Goal: Task Accomplishment & Management: Use online tool/utility

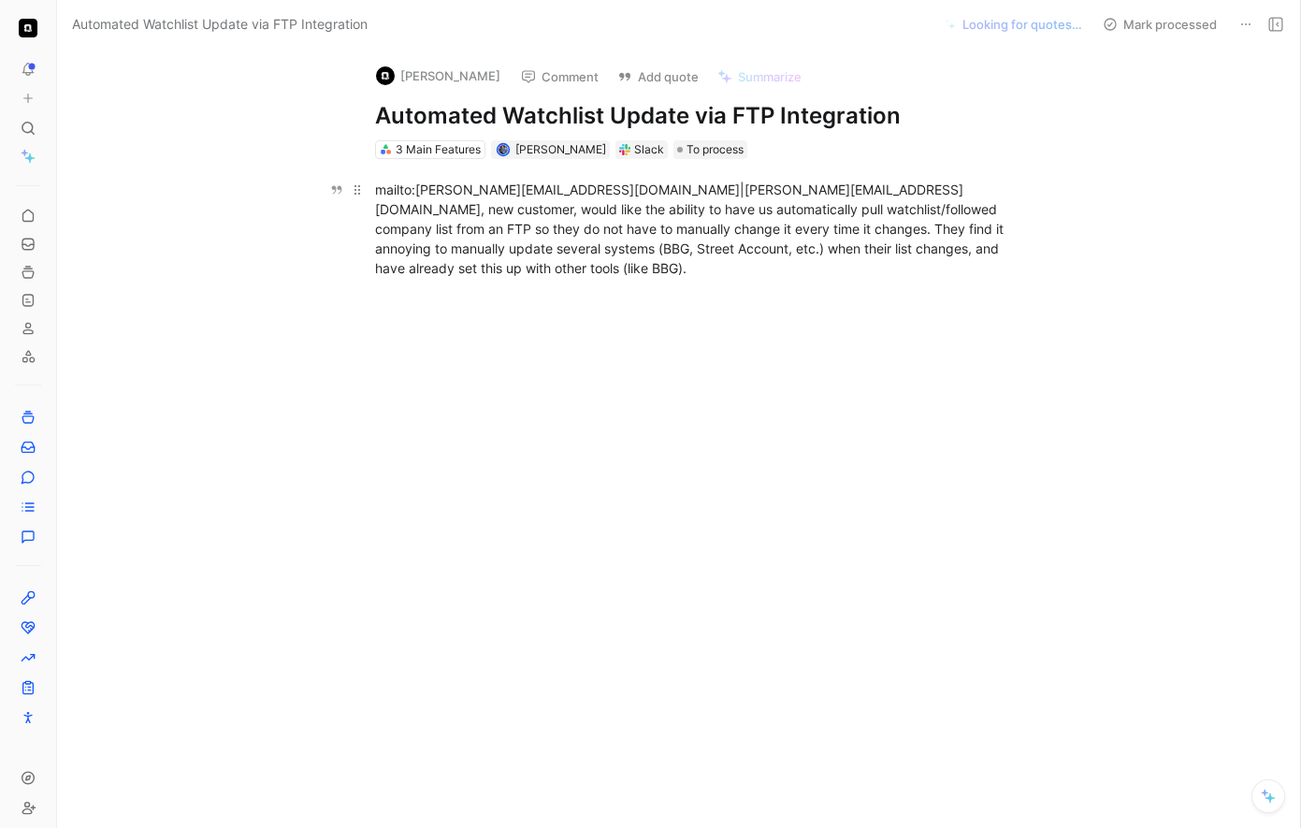
click at [415, 190] on div "mailto:[PERSON_NAME][EMAIL_ADDRESS][DOMAIN_NAME]|[PERSON_NAME][EMAIL_ADDRESS][D…" at bounding box center [698, 229] width 647 height 98
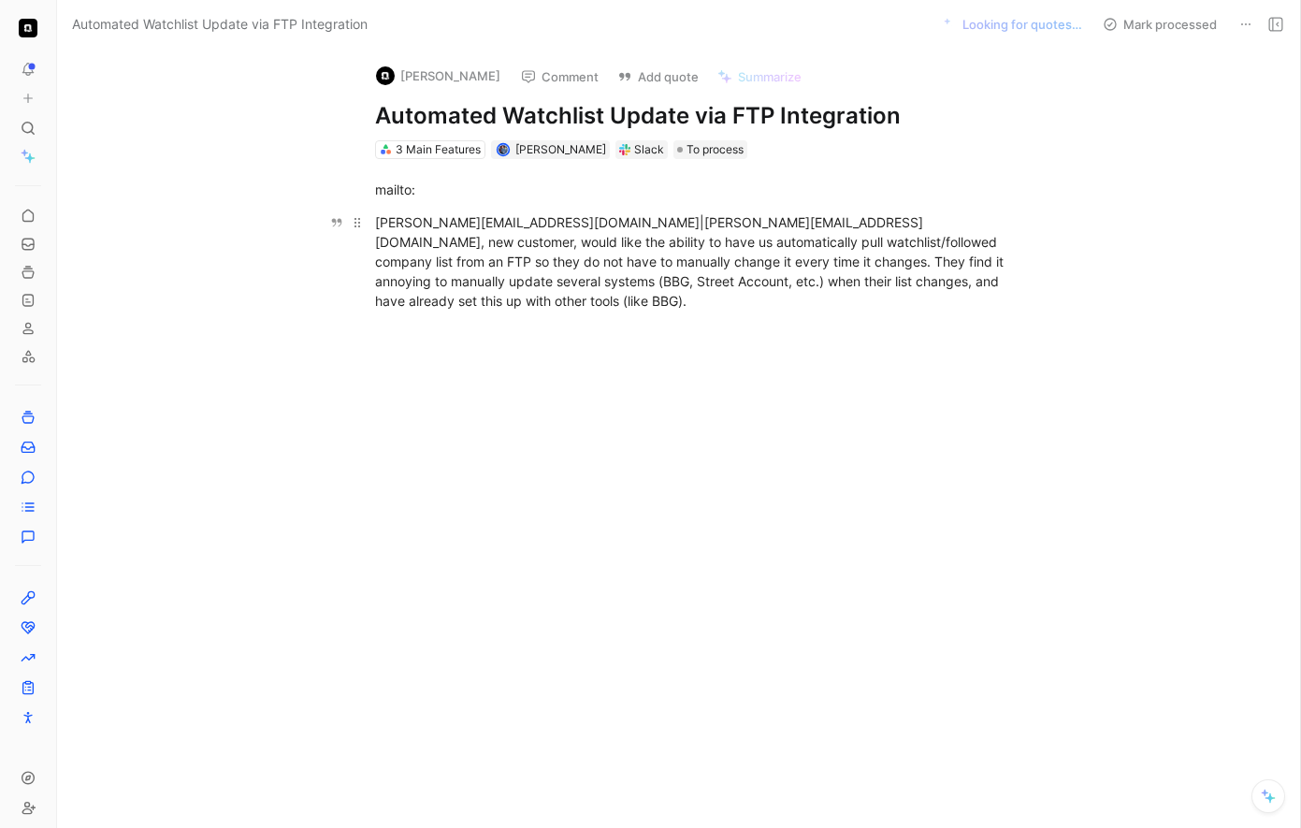
click at [519, 219] on div "[PERSON_NAME][EMAIL_ADDRESS][DOMAIN_NAME]|[PERSON_NAME][EMAIL_ADDRESS][DOMAIN_N…" at bounding box center [698, 261] width 647 height 98
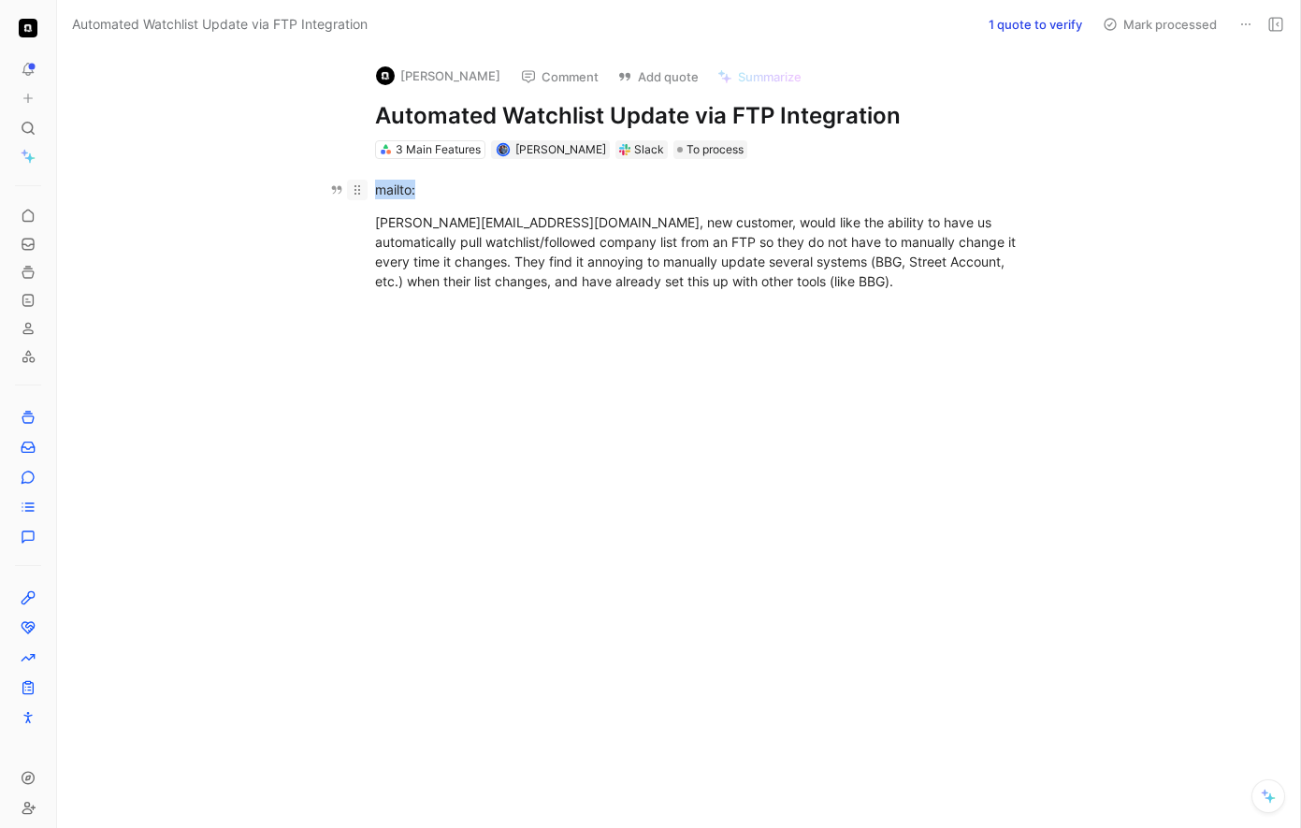
drag, startPoint x: 443, startPoint y: 191, endPoint x: 354, endPoint y: 191, distance: 89.8
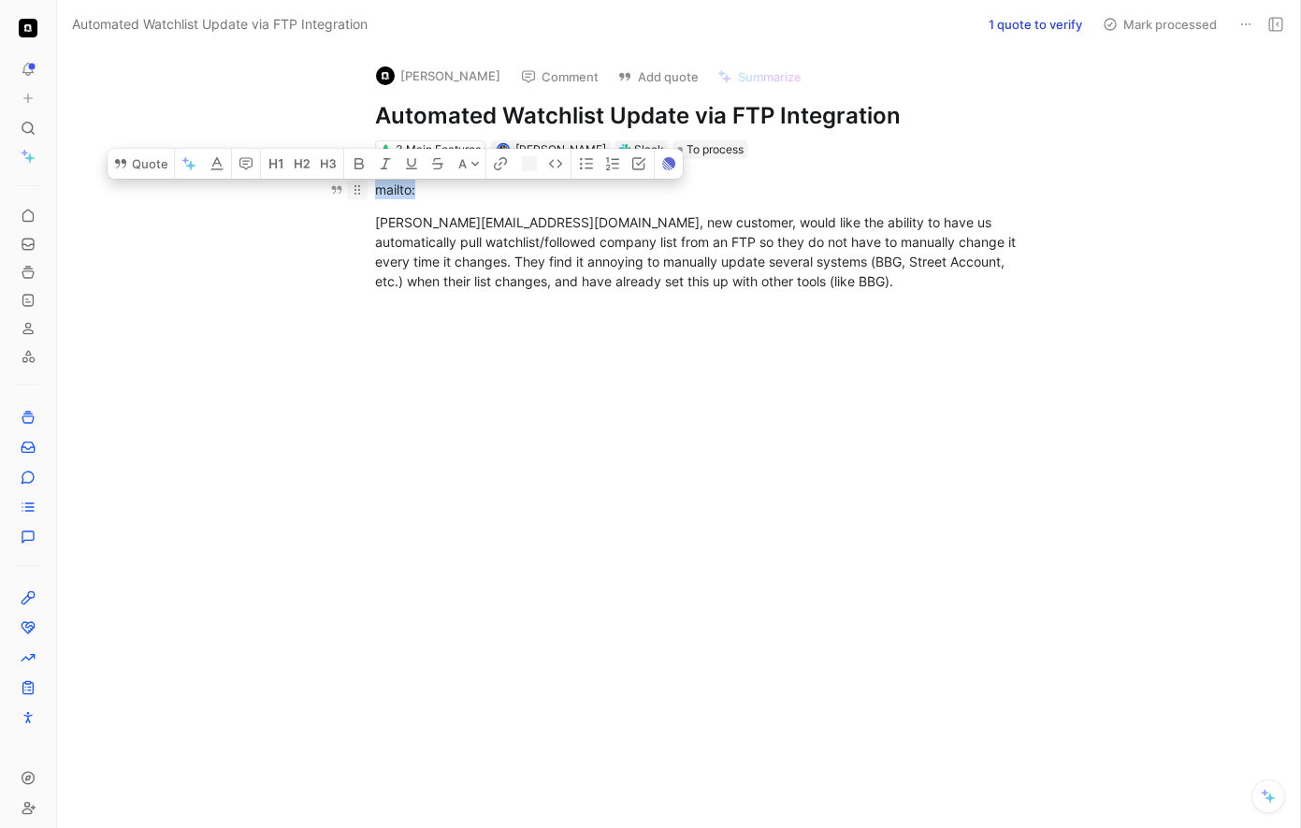
click at [354, 191] on p "mailto:" at bounding box center [698, 189] width 718 height 31
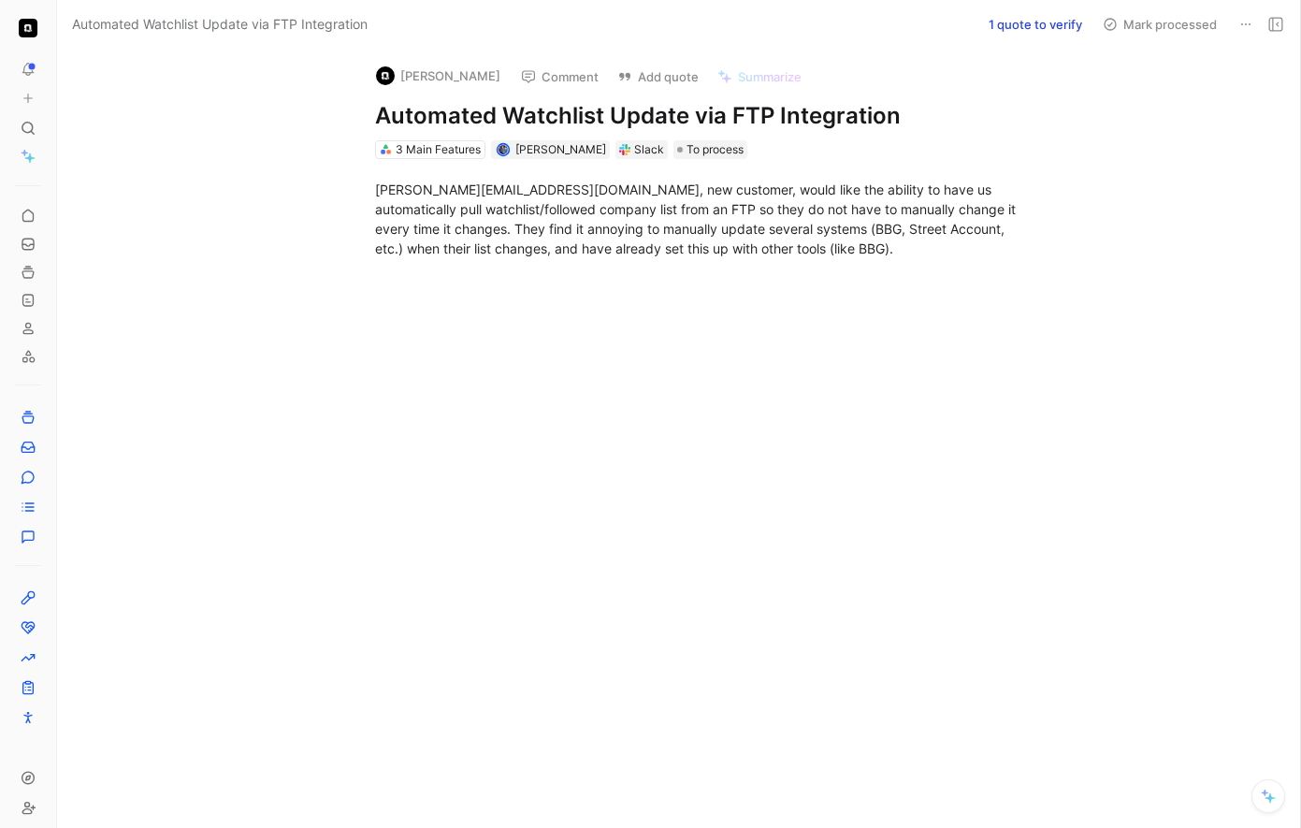
click at [420, 78] on button "[PERSON_NAME]" at bounding box center [438, 76] width 141 height 28
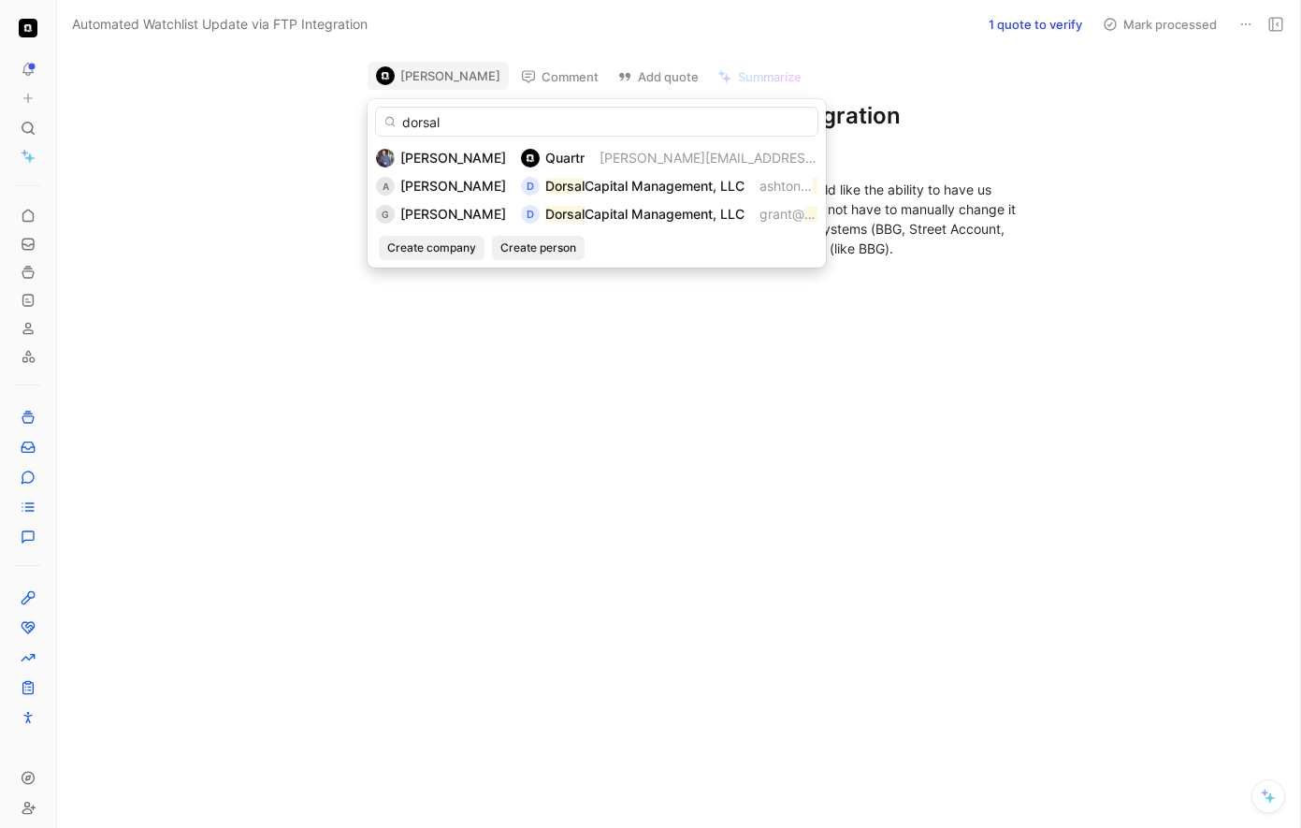
type input "dorsal"
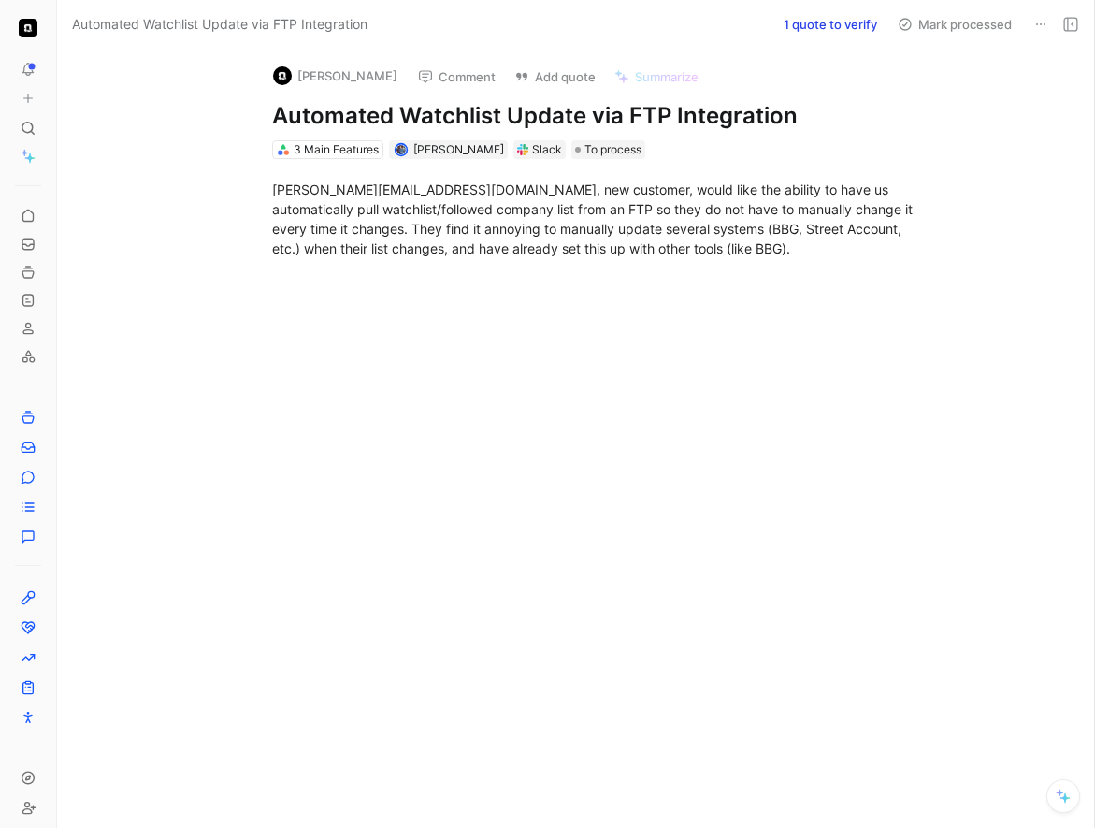
click at [333, 79] on button "[PERSON_NAME]" at bounding box center [335, 76] width 141 height 28
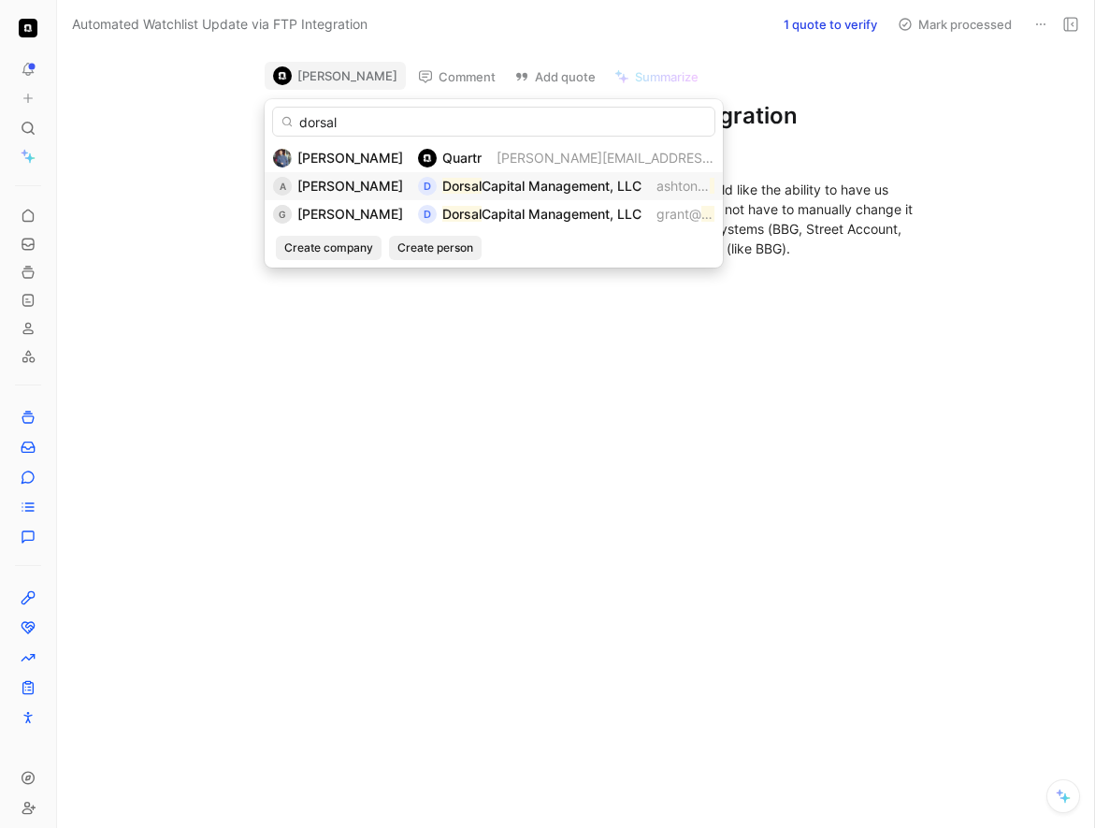
type input "dorsal"
click at [343, 196] on div "[PERSON_NAME]" at bounding box center [350, 186] width 106 height 22
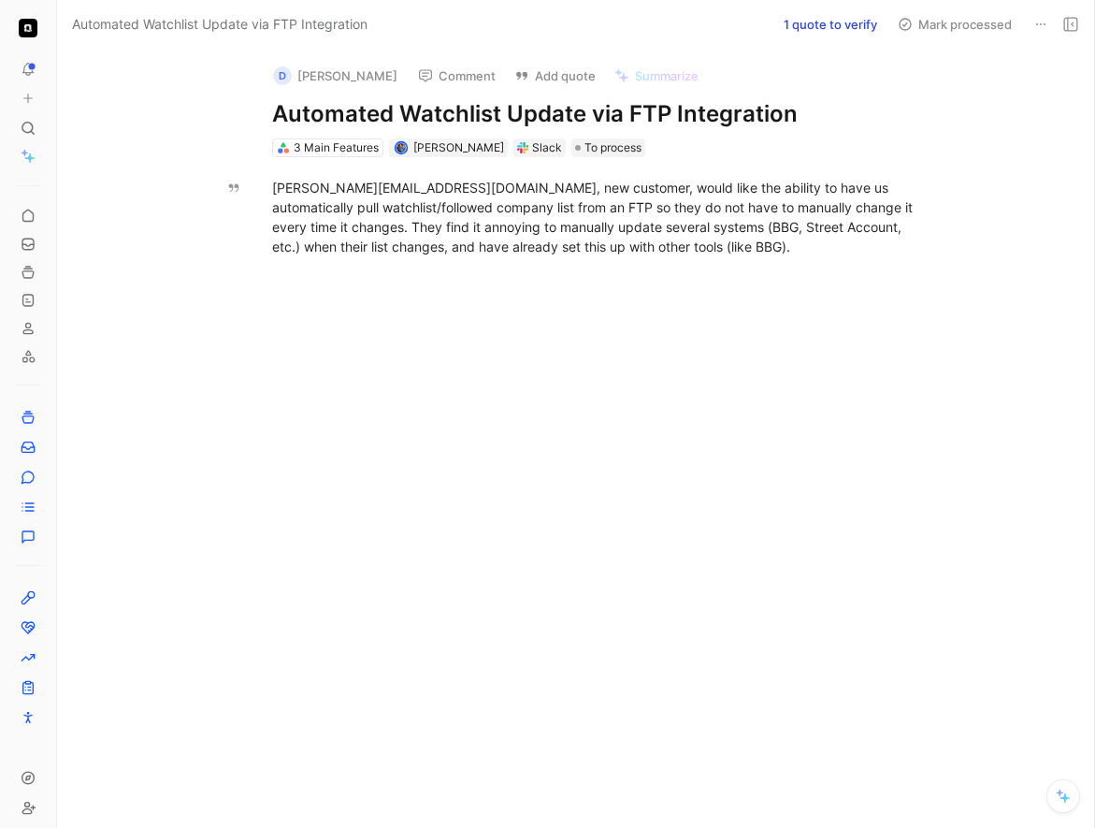
click at [845, 24] on button "1 quote to verify" at bounding box center [830, 24] width 110 height 26
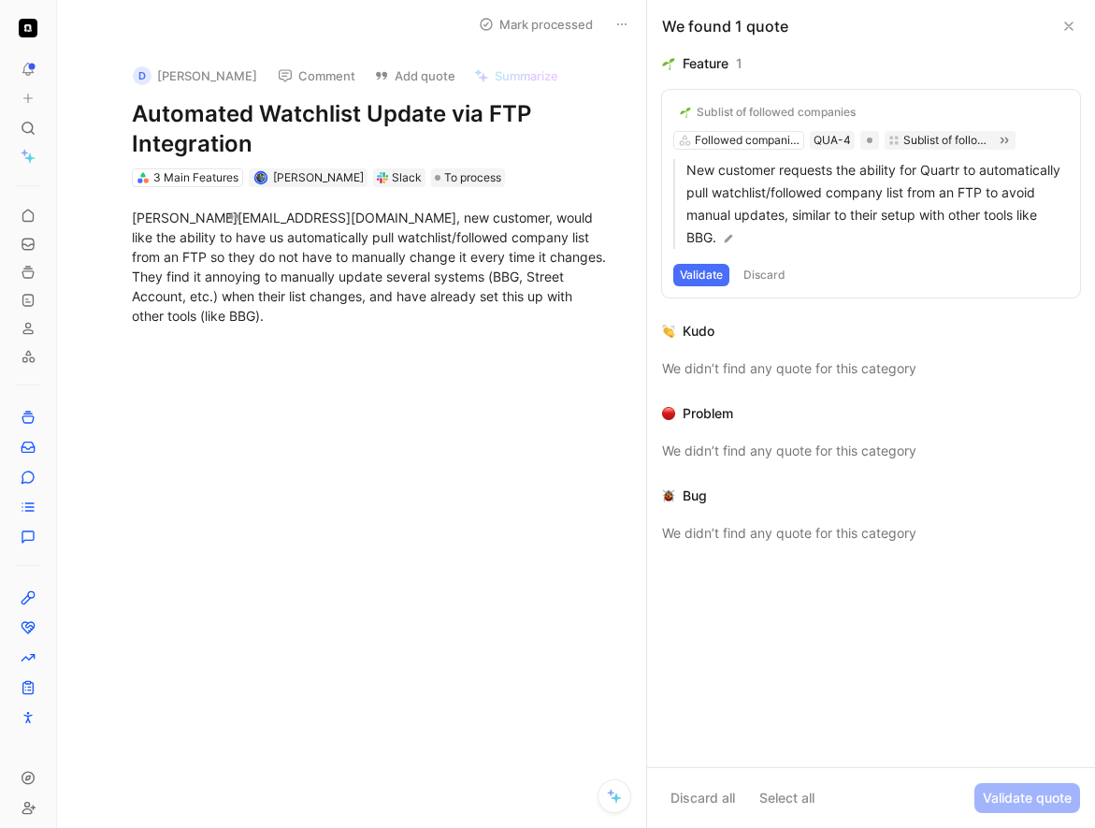
click at [783, 114] on div "Sublist of followed companies" at bounding box center [776, 112] width 159 height 15
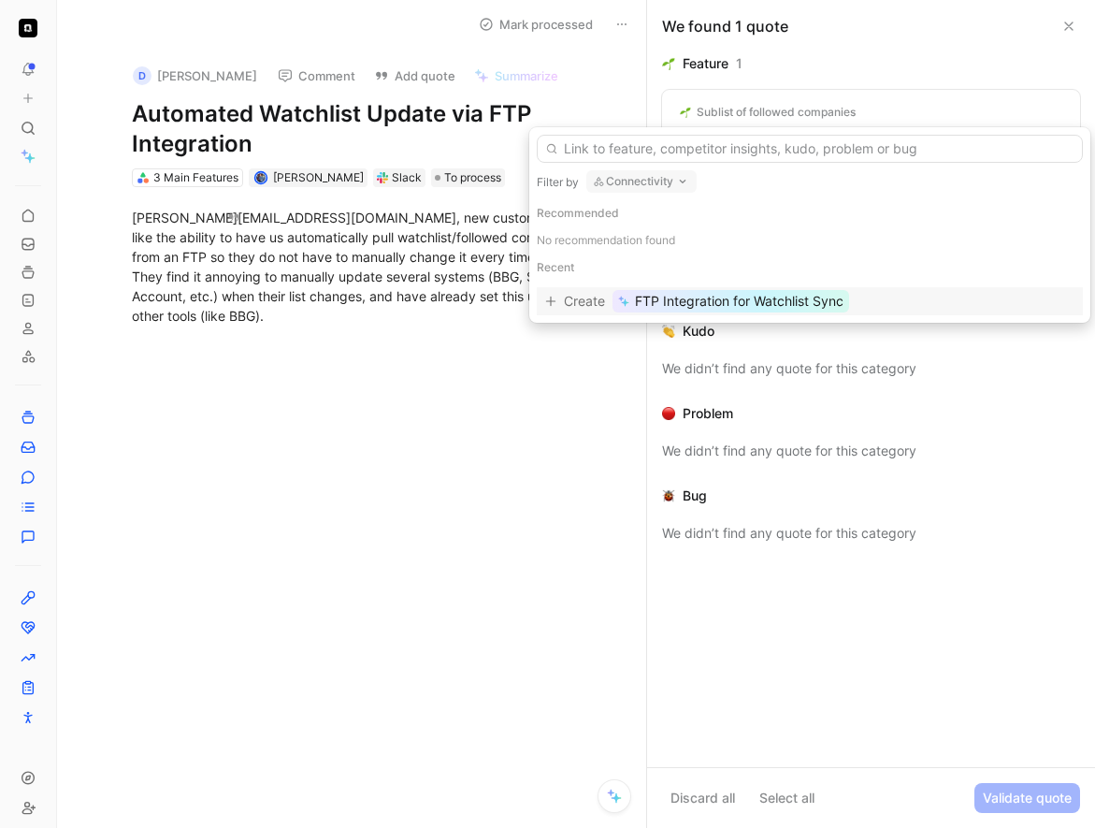
click at [665, 301] on span "FTP Integration for Watchlist Sync" at bounding box center [739, 301] width 209 height 22
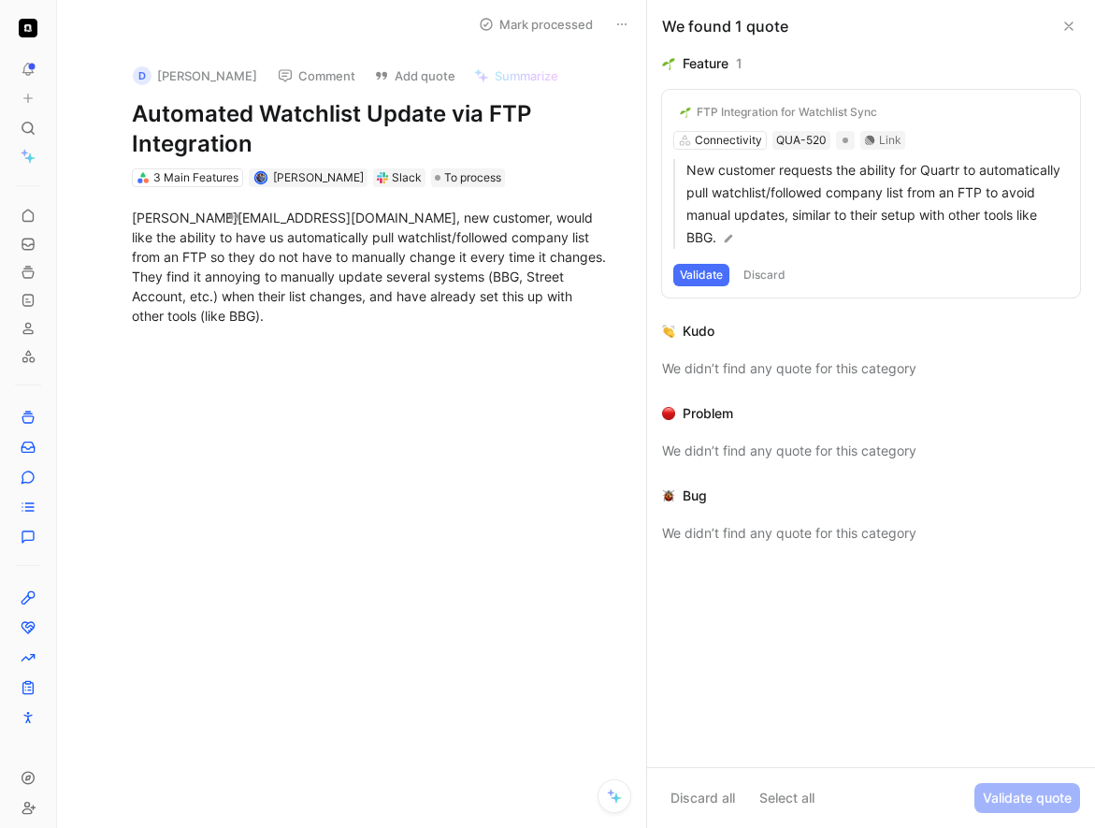
click at [703, 272] on button "Validate" at bounding box center [701, 275] width 56 height 22
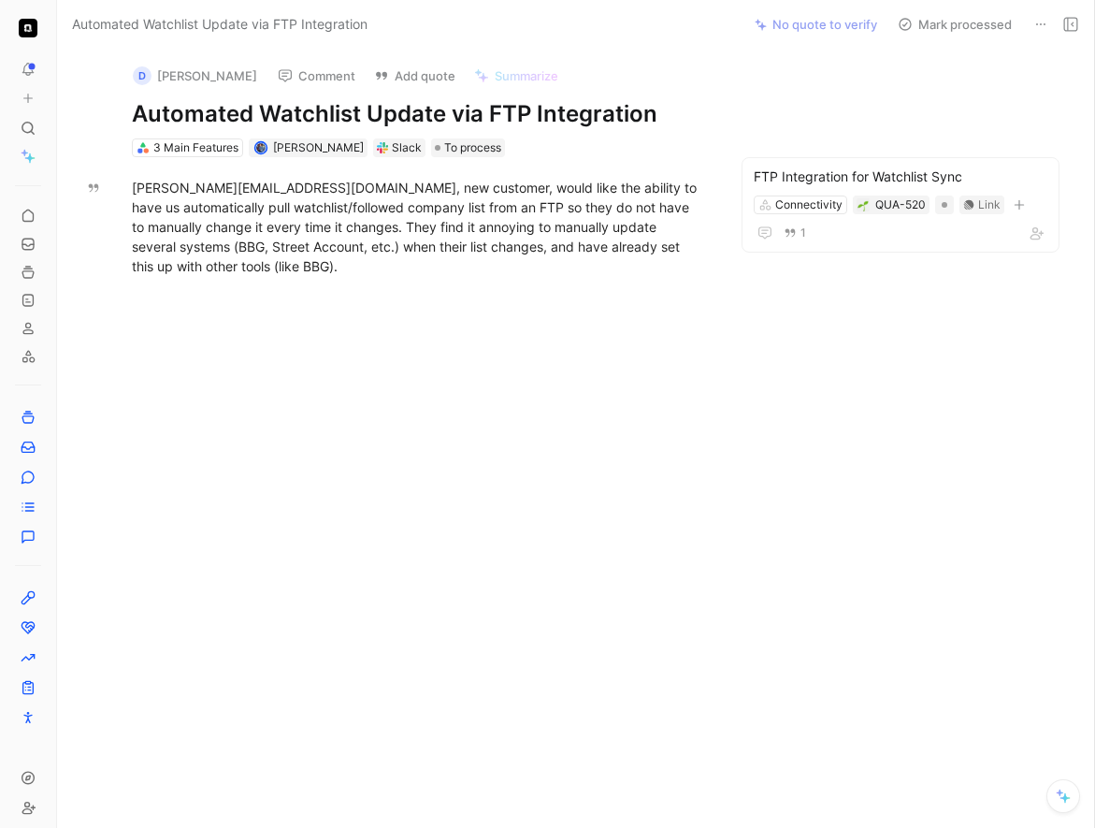
click at [932, 26] on button "Mark processed" at bounding box center [954, 24] width 131 height 26
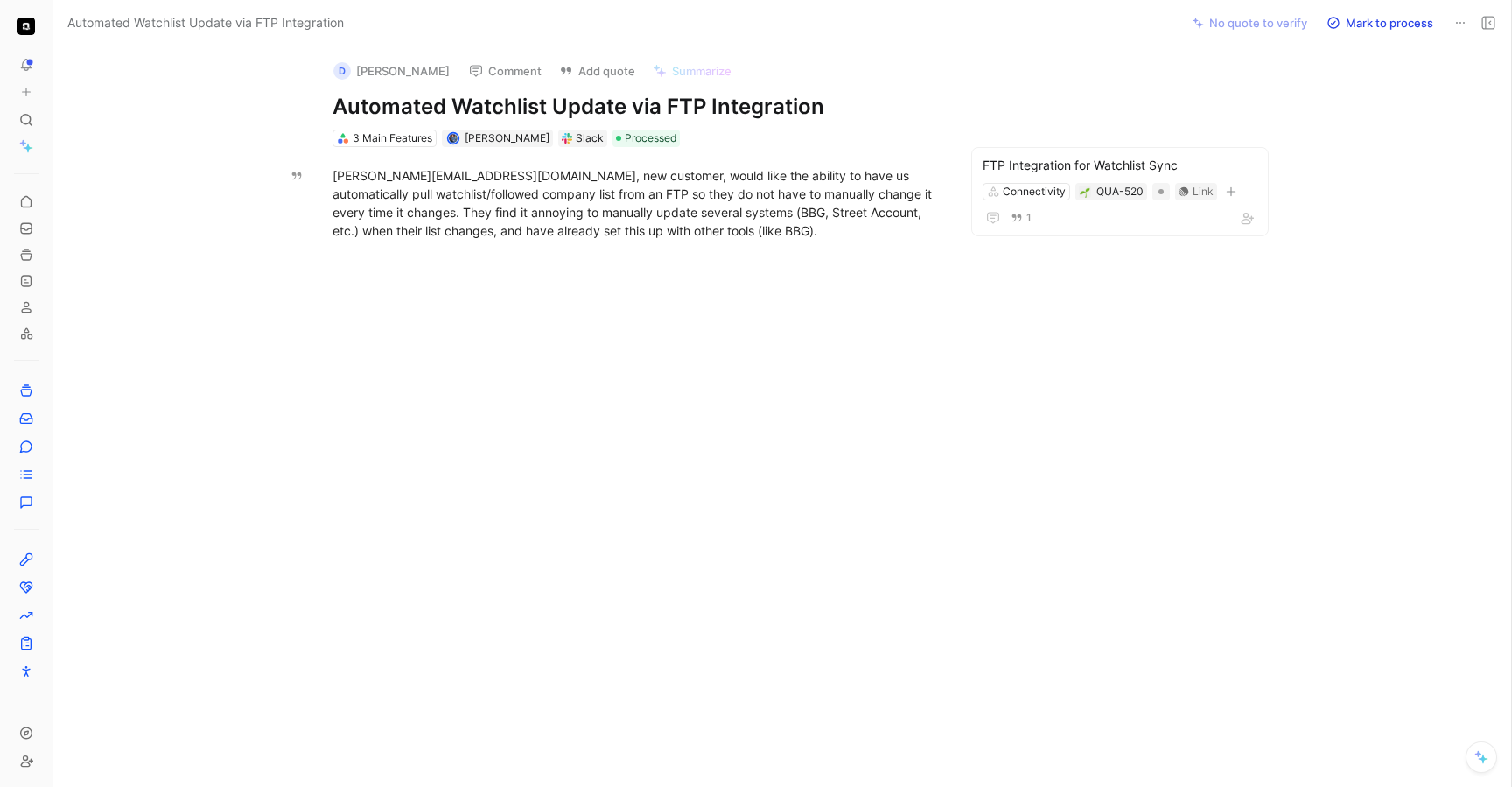
click at [28, 117] on icon at bounding box center [26, 120] width 14 height 14
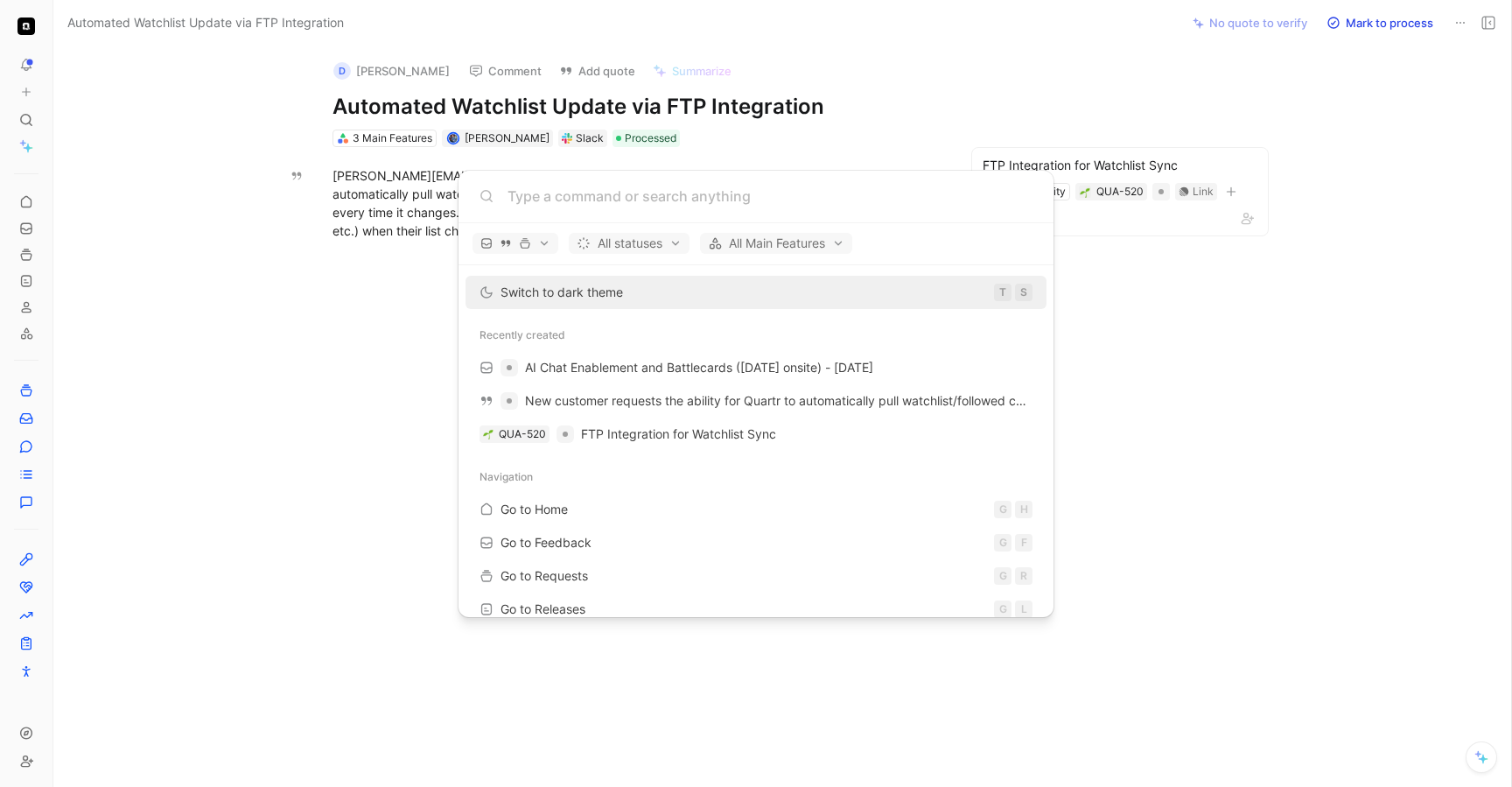
click at [25, 147] on body "To pick up a draggable item, press the space bar. While dragging, use the arrow…" at bounding box center [756, 393] width 1512 height 787
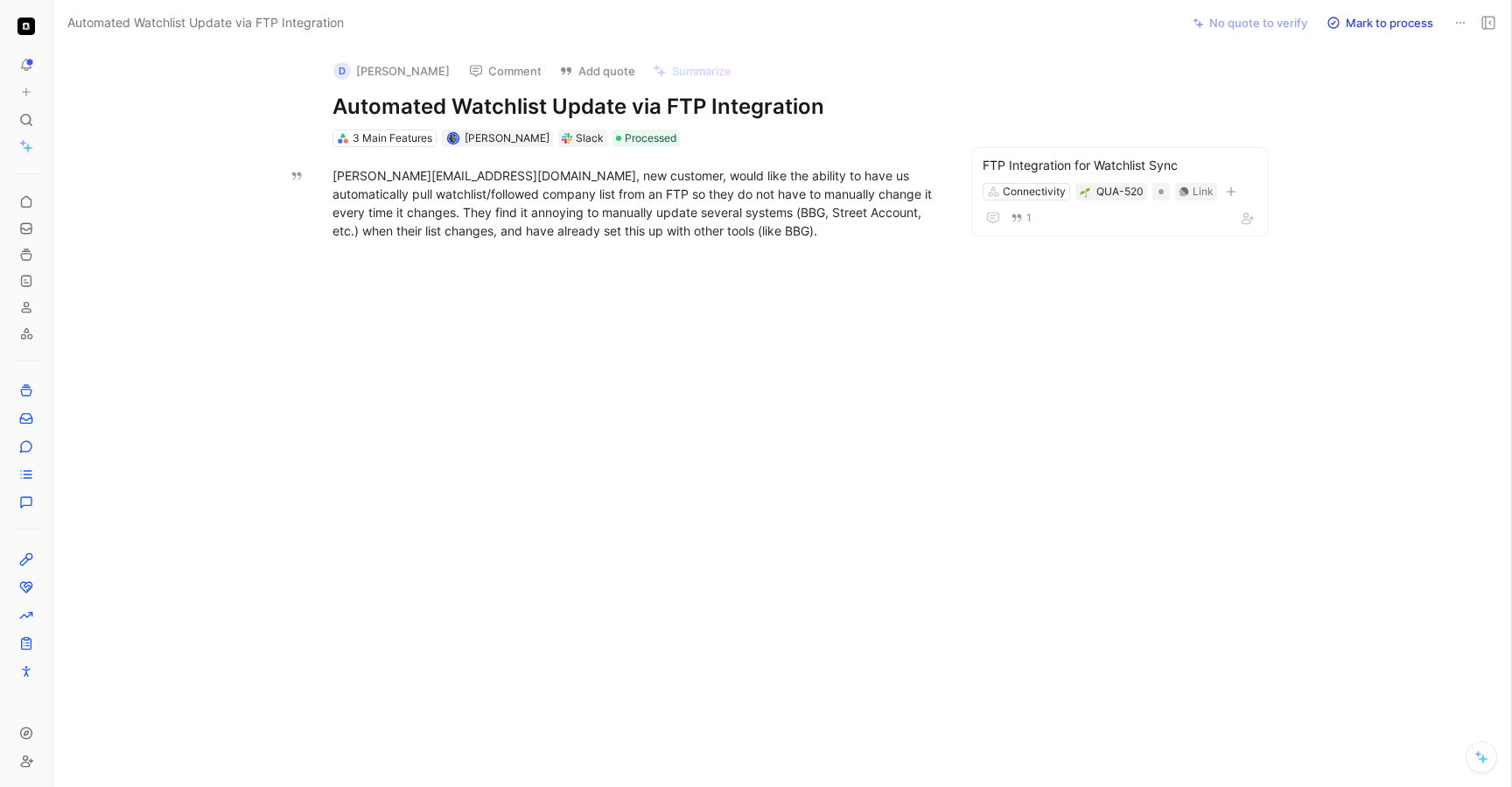
click at [25, 147] on icon at bounding box center [28, 148] width 9 height 9
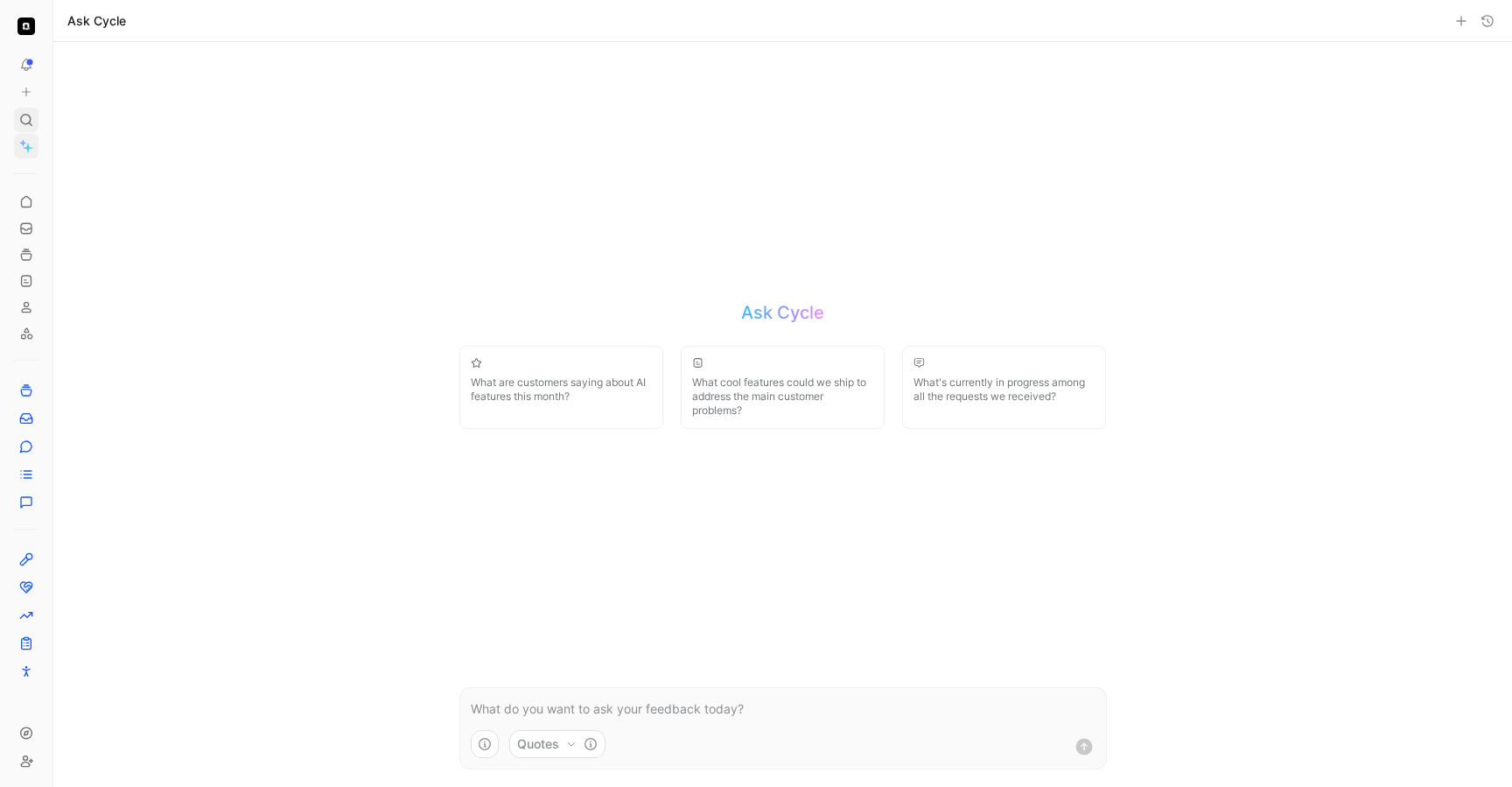
click at [26, 120] on icon at bounding box center [26, 120] width 14 height 14
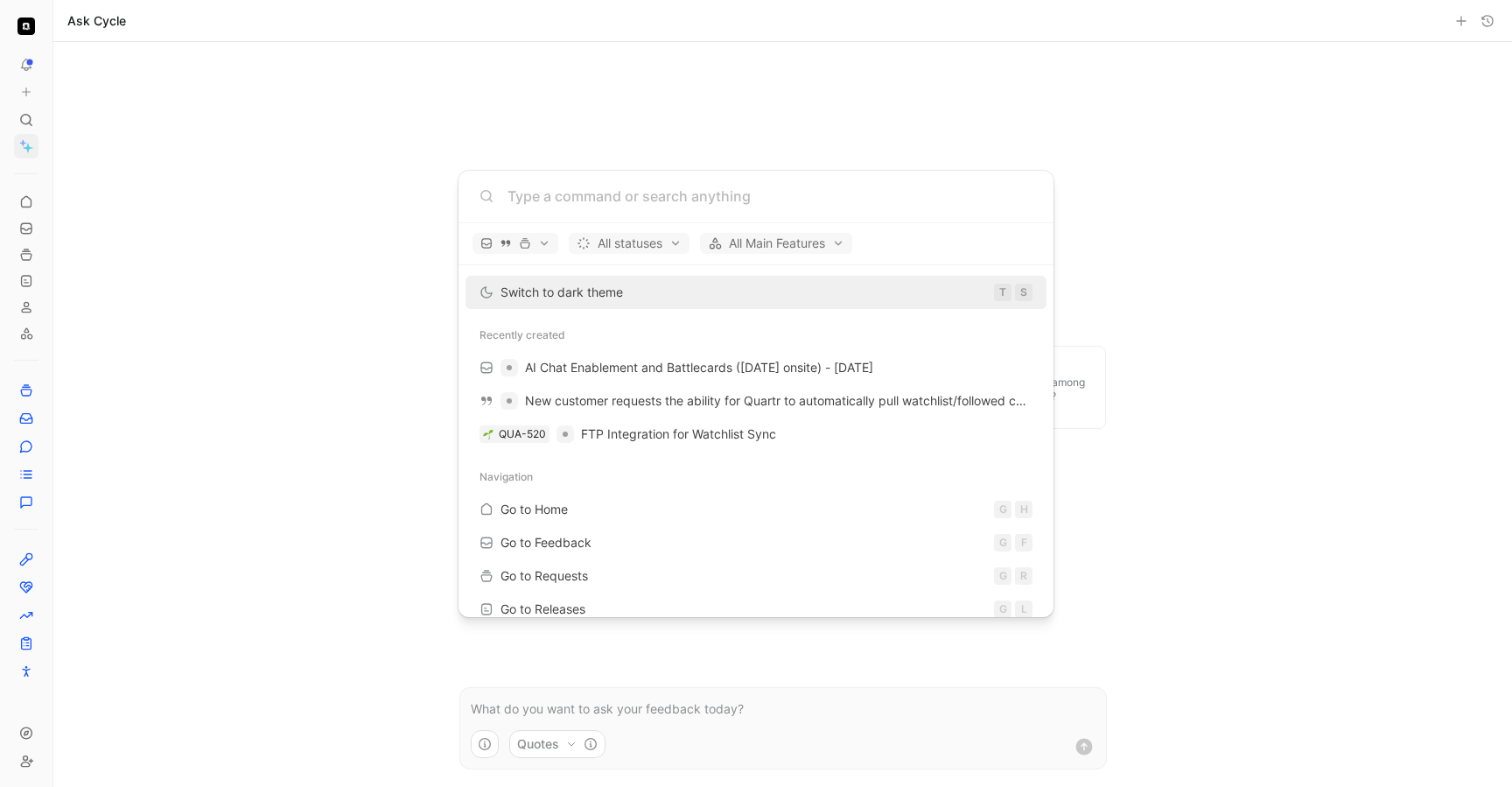
click at [26, 138] on body "To pick up a draggable item, press the space bar. While dragging, use the arrow…" at bounding box center [756, 393] width 1512 height 787
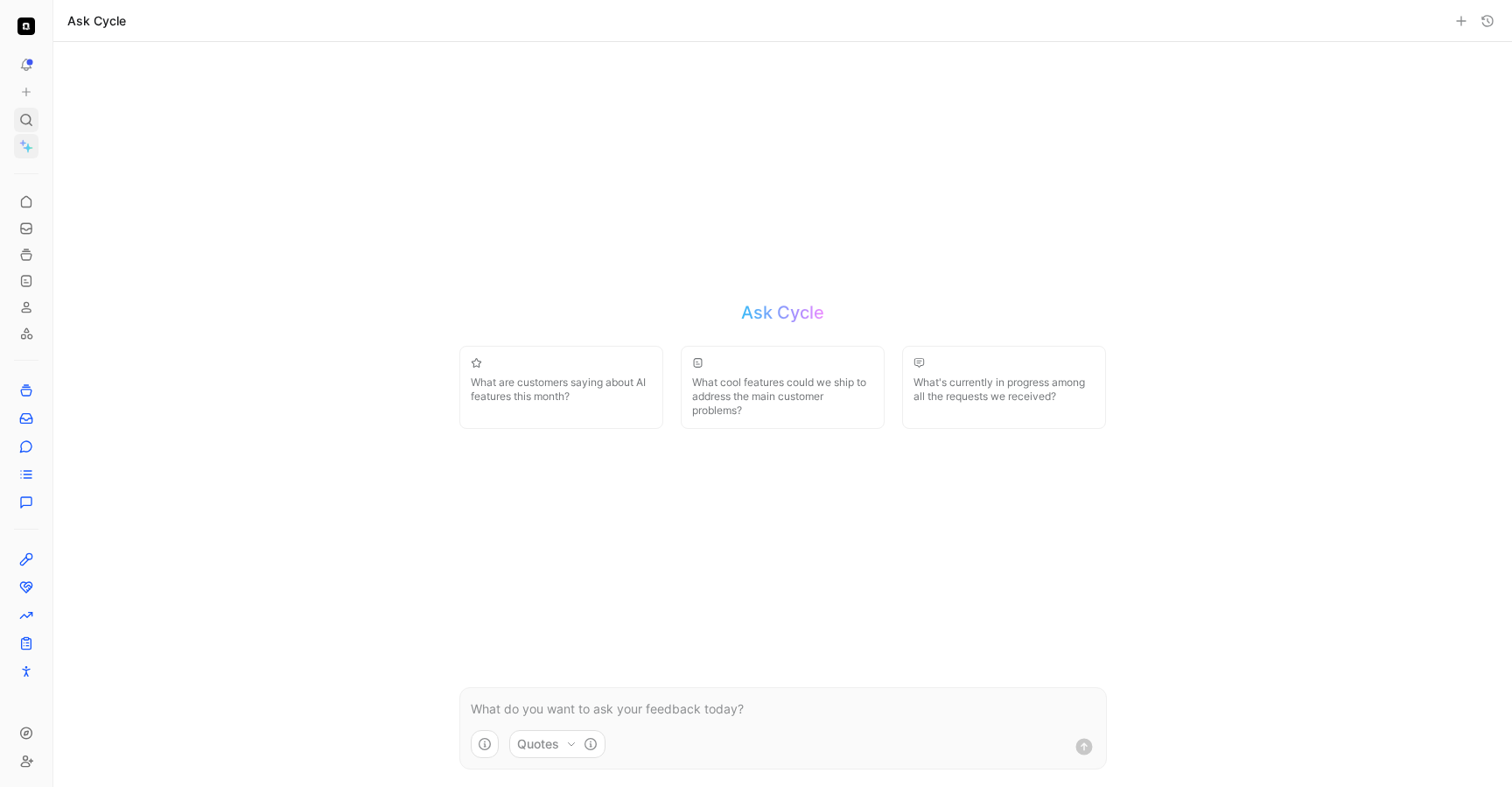
click at [26, 126] on icon at bounding box center [26, 120] width 14 height 14
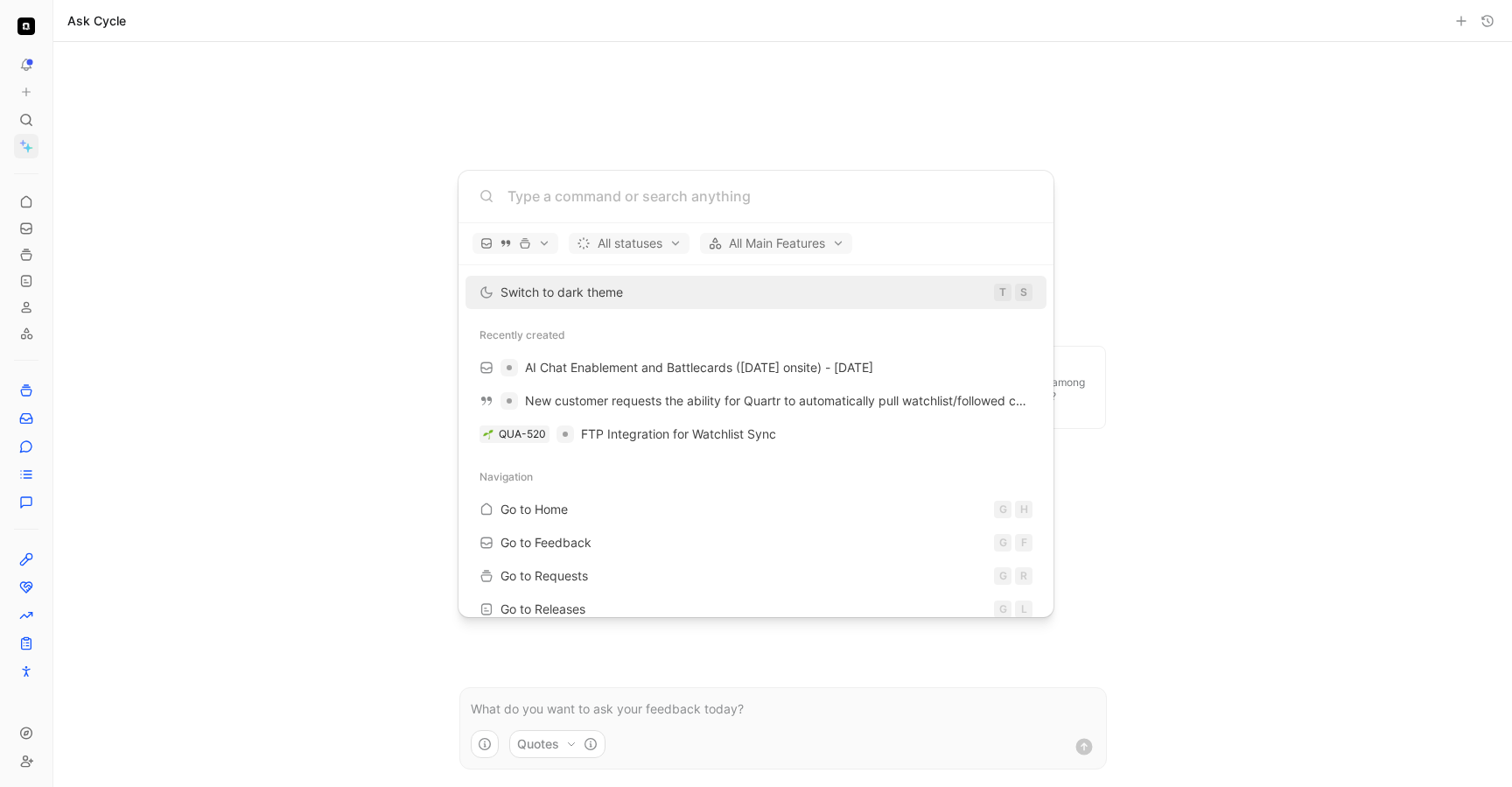
click at [25, 143] on body "To pick up a draggable item, press the space bar. While dragging, use the arrow…" at bounding box center [756, 393] width 1512 height 787
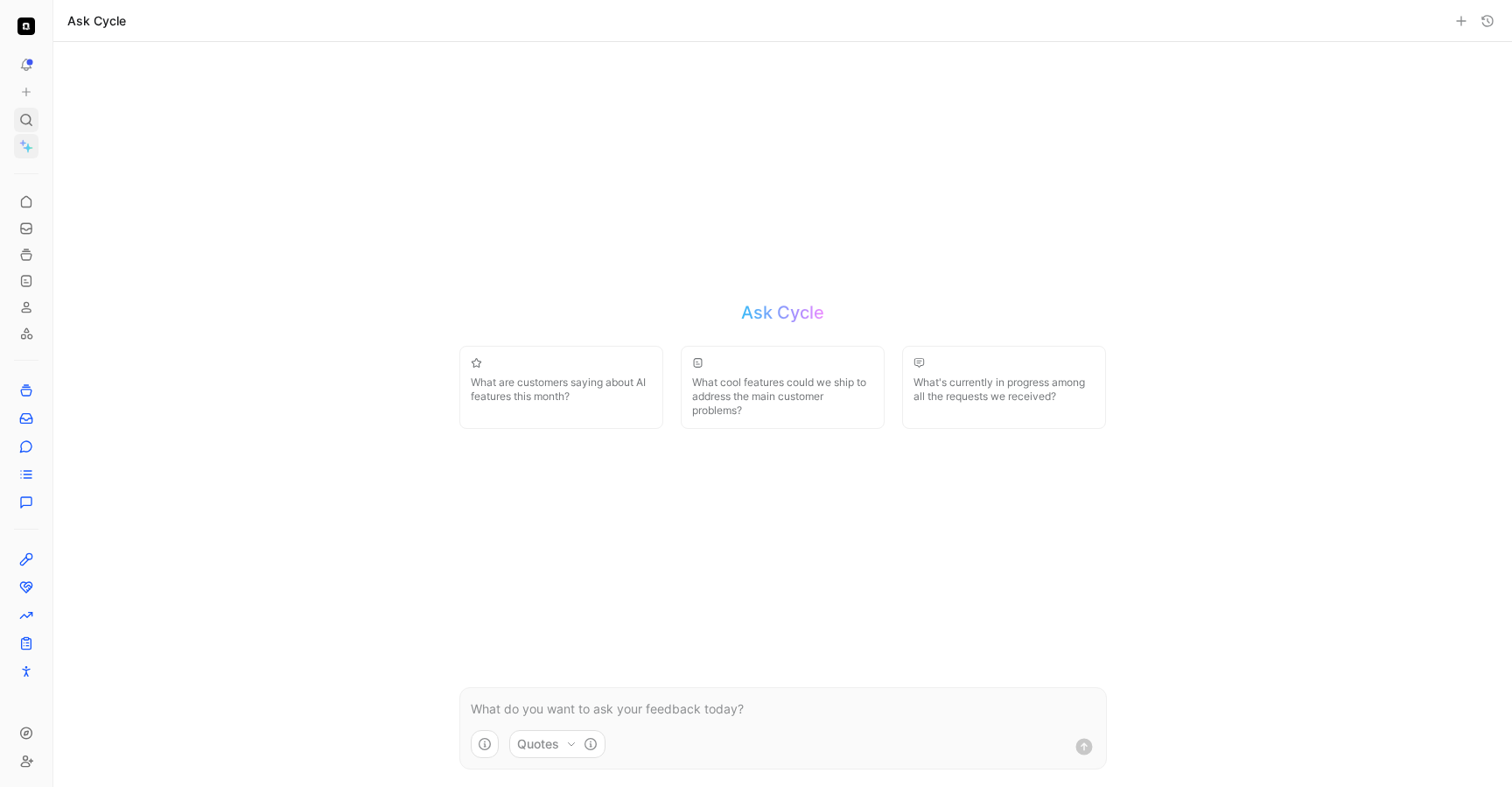
click at [25, 131] on div at bounding box center [26, 120] width 24 height 24
click at [25, 128] on div at bounding box center [26, 120] width 24 height 24
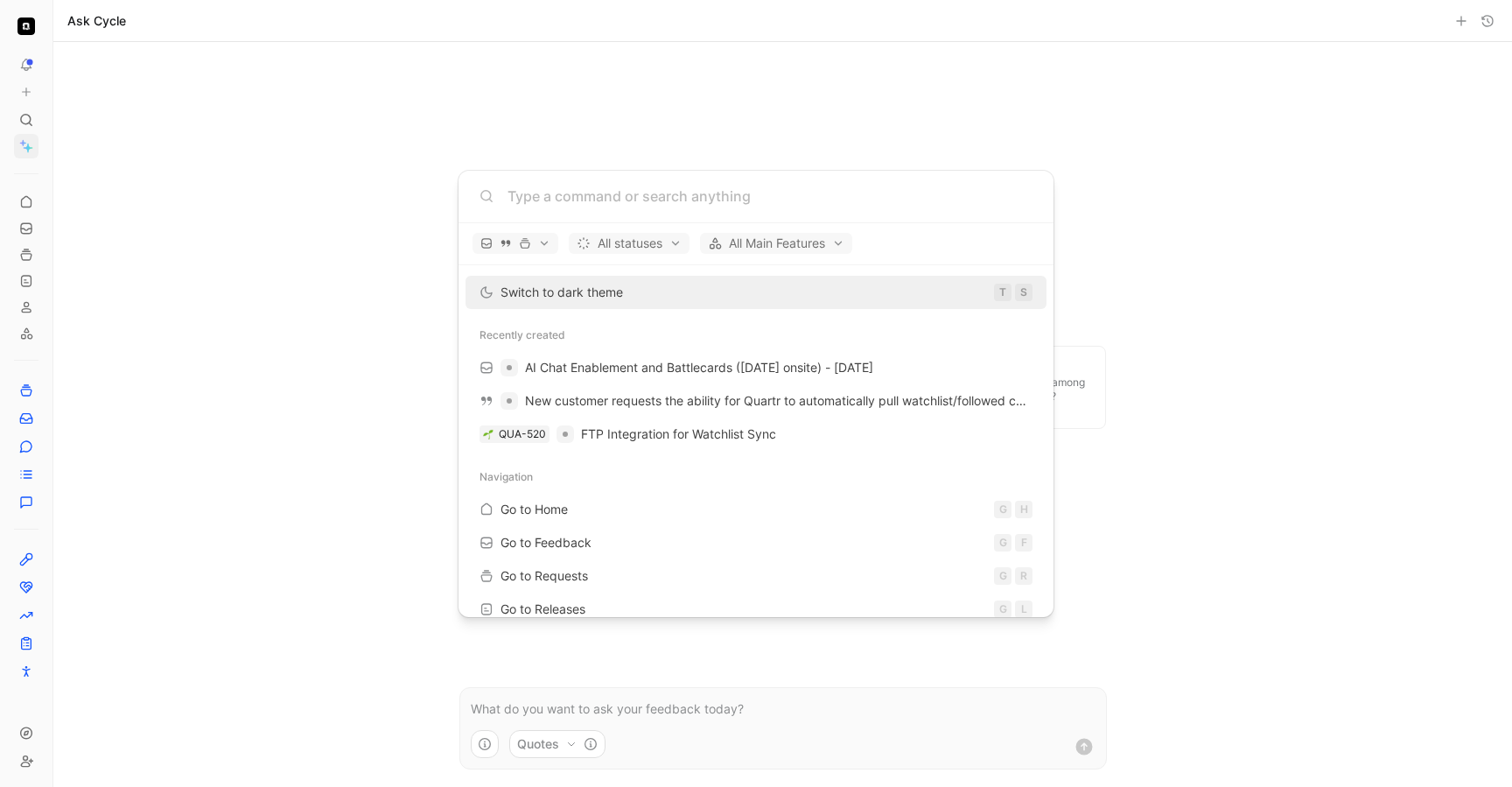
click at [27, 147] on body "To pick up a draggable item, press the space bar. While dragging, use the arrow…" at bounding box center [756, 393] width 1512 height 787
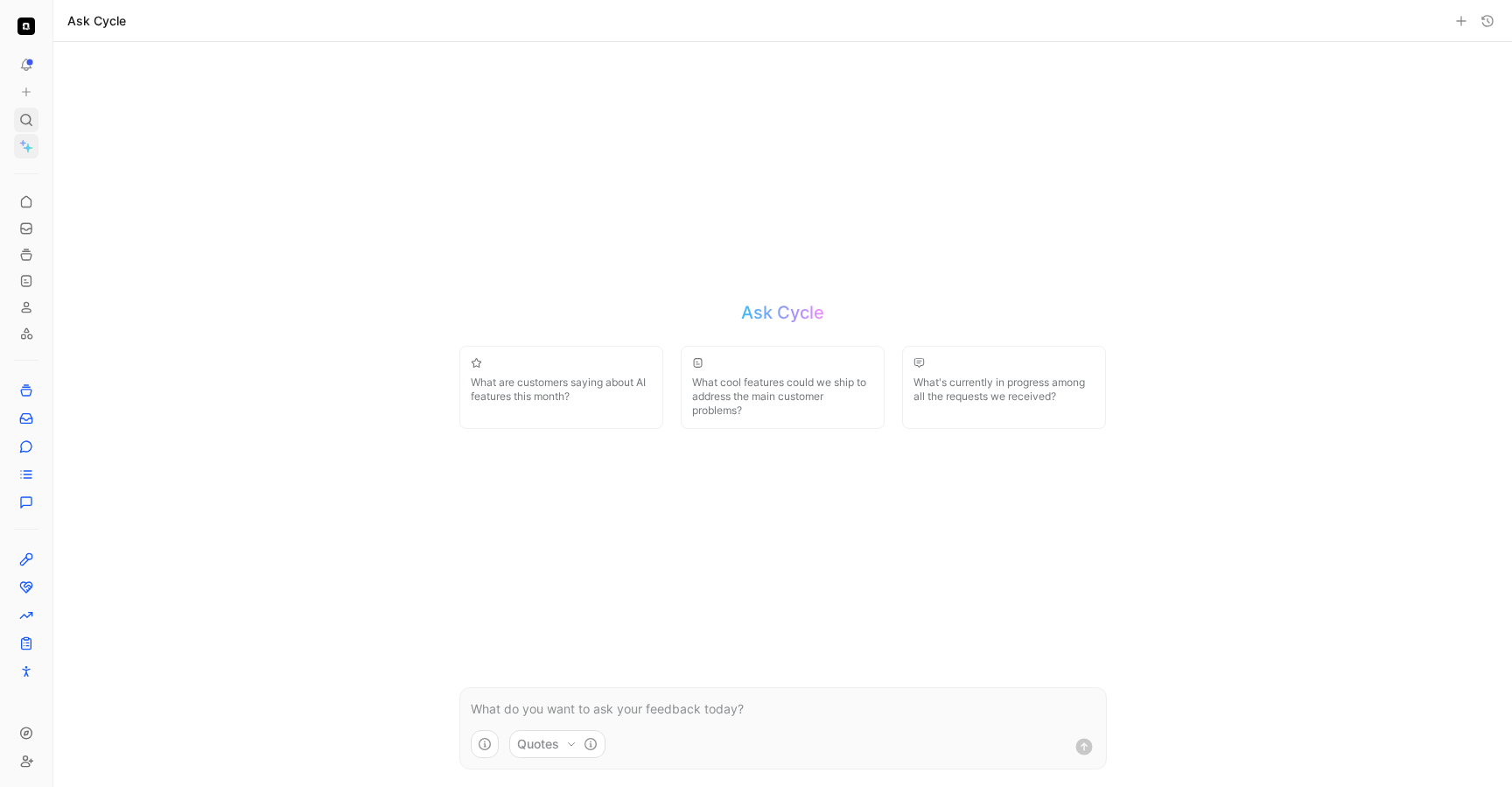
click at [27, 119] on icon at bounding box center [26, 120] width 14 height 14
